Goal: Check status: Check status

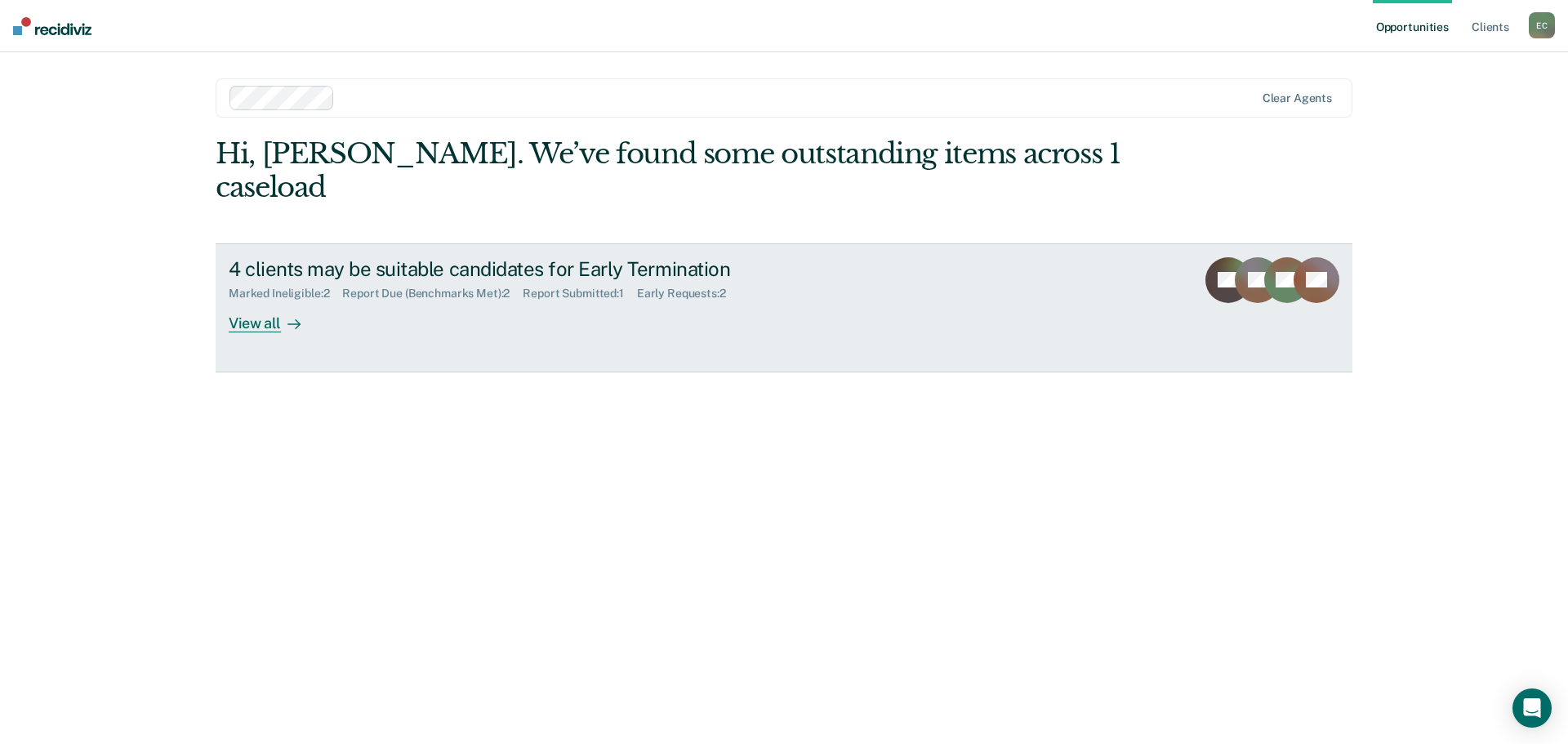
click at [272, 257] on div "4 clients may be suitable candidates for Early Termination" at bounding box center [515, 268] width 574 height 23
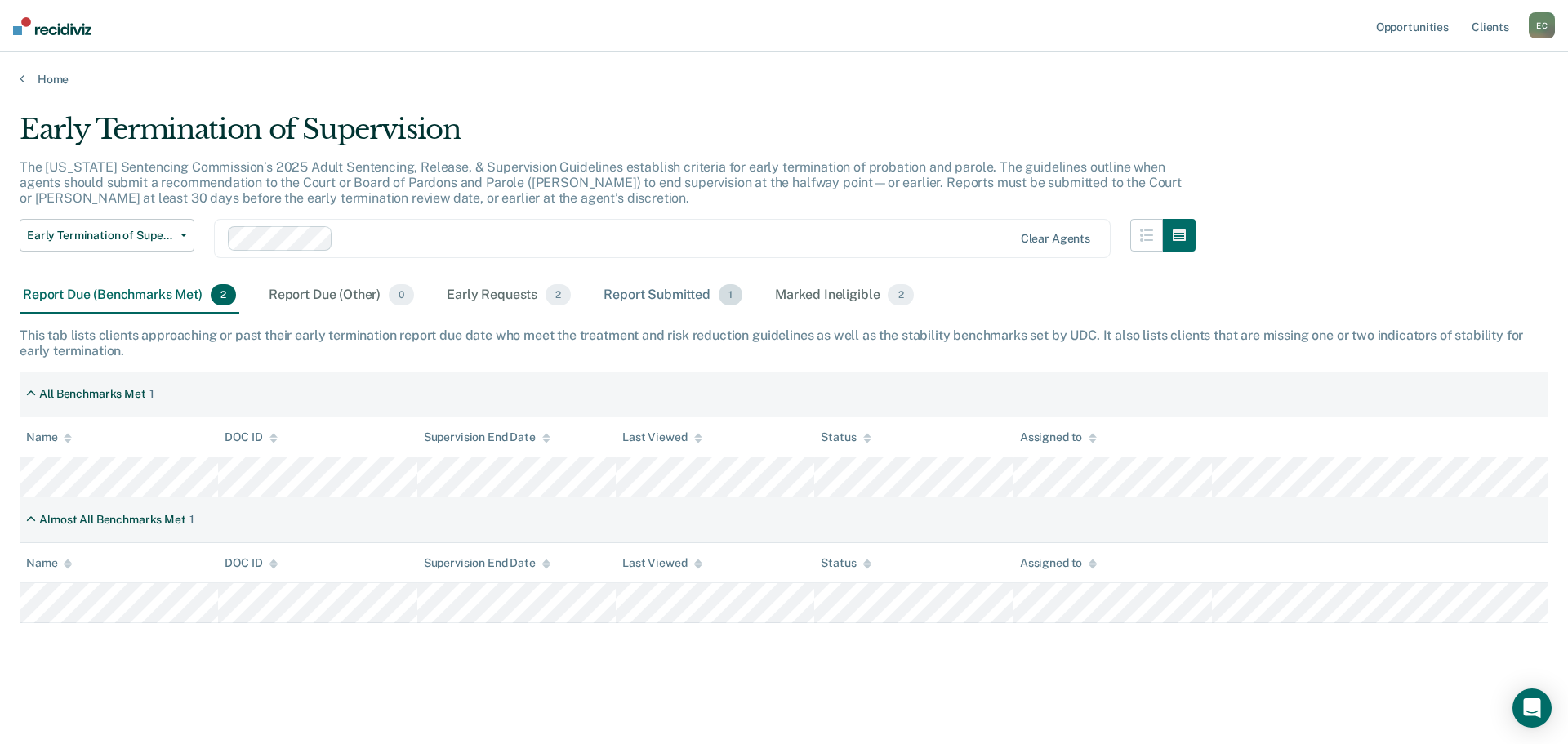
click at [656, 298] on div "Report Submitted 1" at bounding box center [673, 295] width 146 height 36
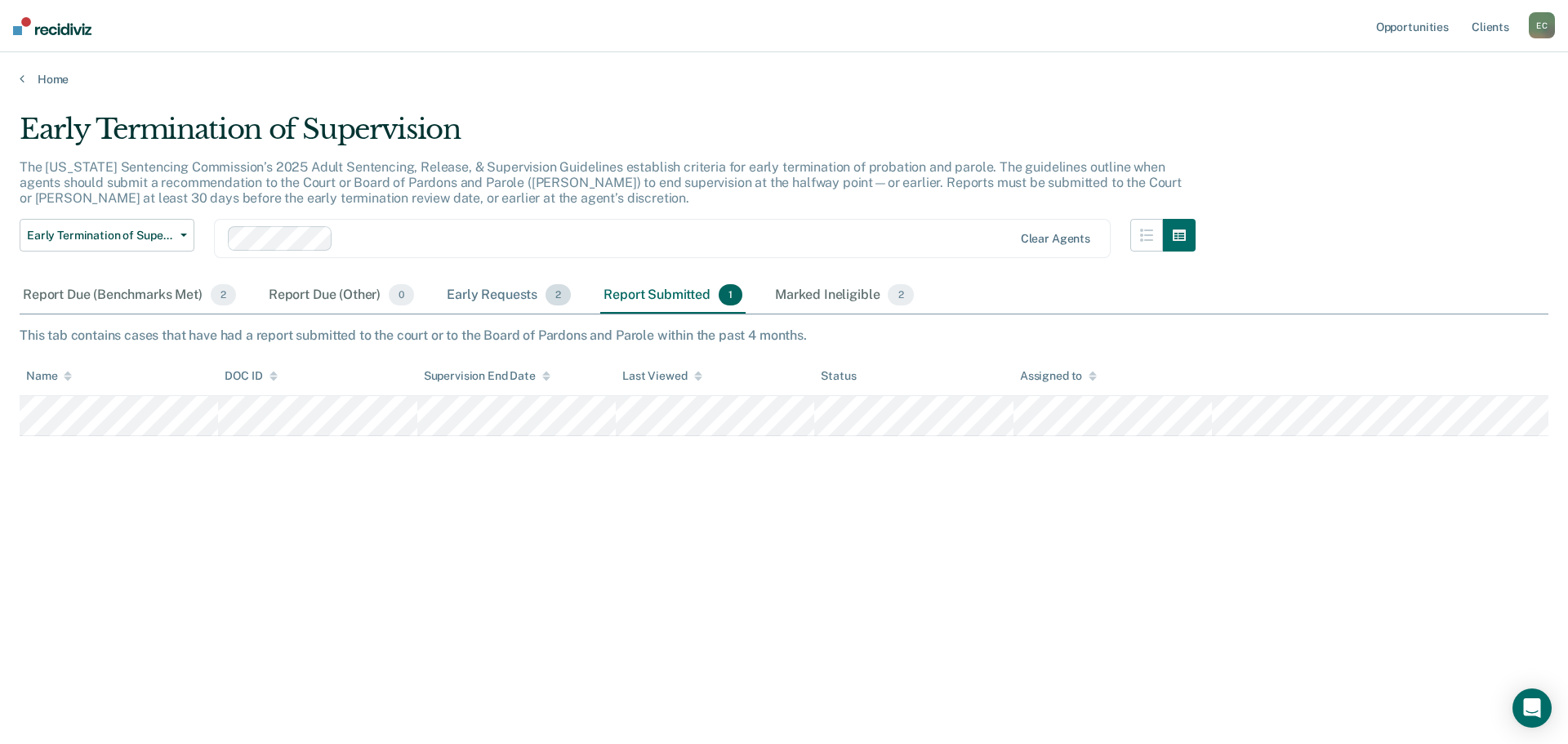
click at [470, 294] on div "Early Requests 2" at bounding box center [508, 295] width 131 height 36
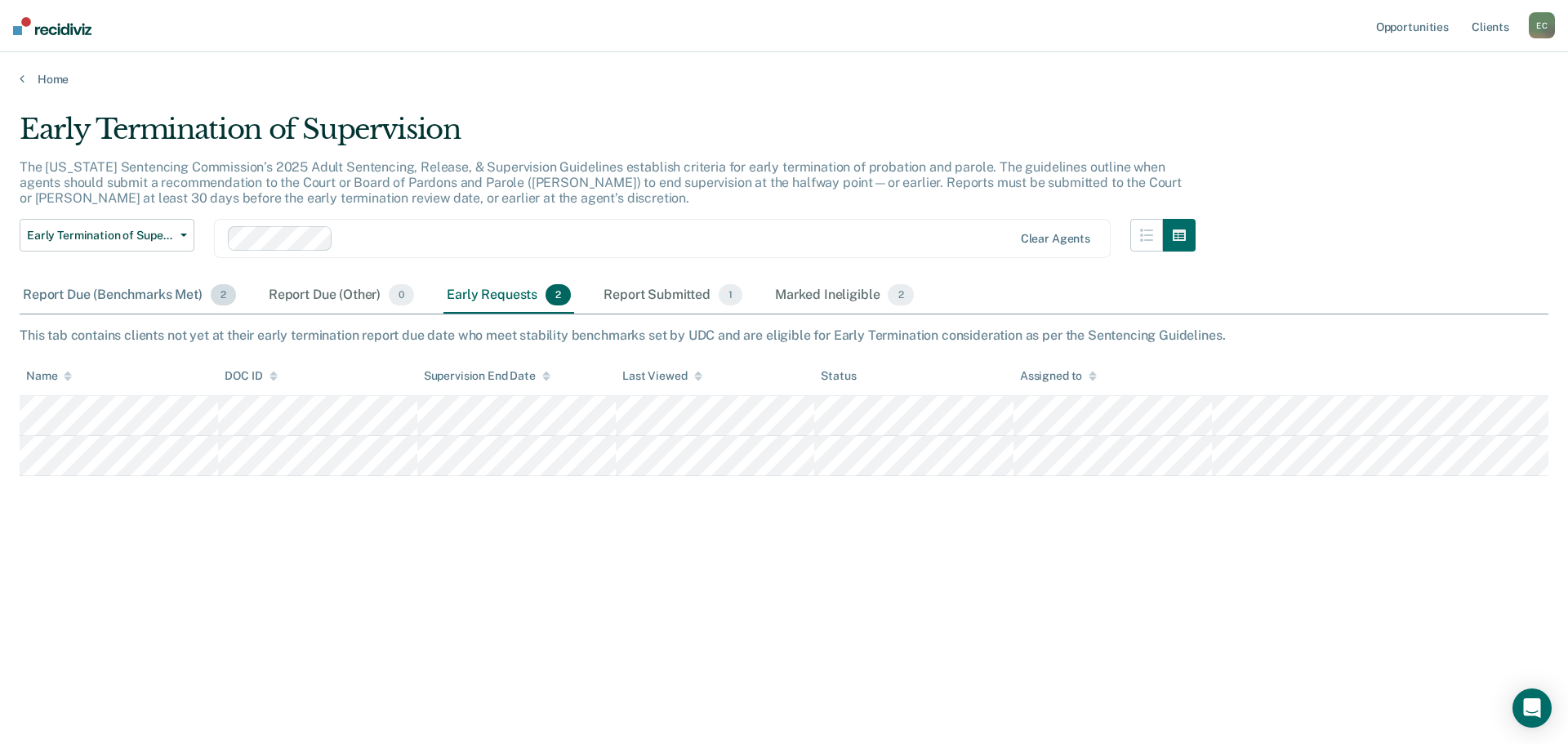
click at [107, 293] on div "Report Due (Benchmarks Met) 2" at bounding box center [129, 295] width 220 height 36
